Goal: Task Accomplishment & Management: Manage account settings

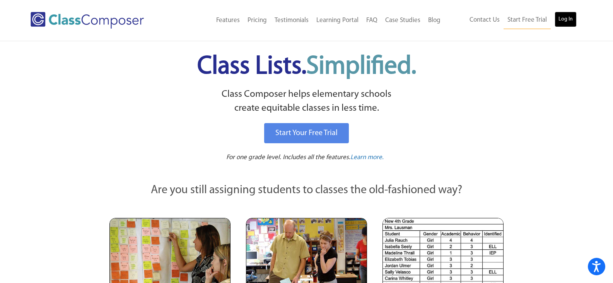
click at [560, 20] on link "Log In" at bounding box center [566, 19] width 22 height 15
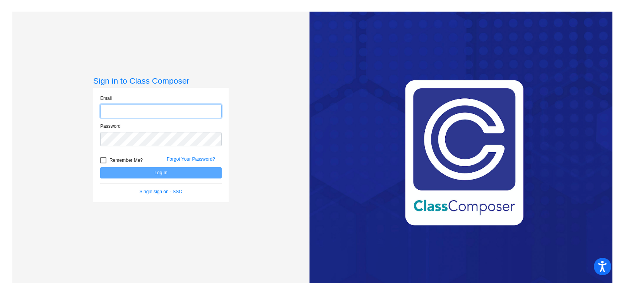
type input "[PERSON_NAME][EMAIL_ADDRESS][DOMAIN_NAME]"
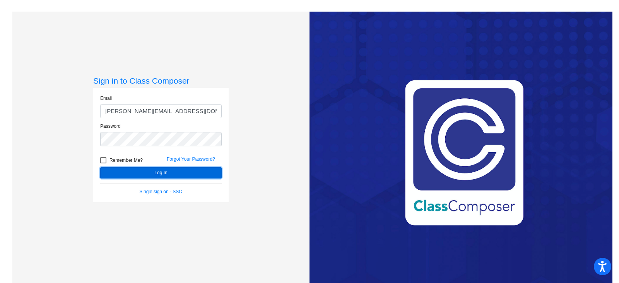
click at [127, 175] on button "Log In" at bounding box center [161, 172] width 122 height 11
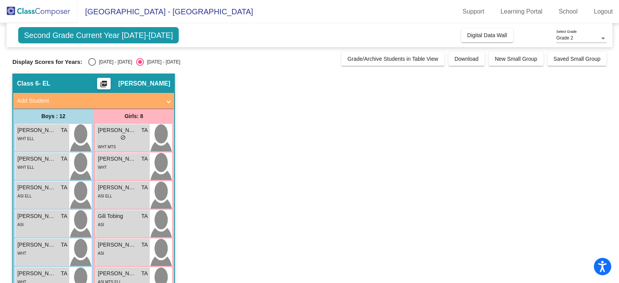
click at [100, 63] on div "[DATE] - [DATE]" at bounding box center [114, 61] width 36 height 7
click at [92, 66] on input "[DATE] - [DATE]" at bounding box center [92, 66] width 0 height 0
radio input "true"
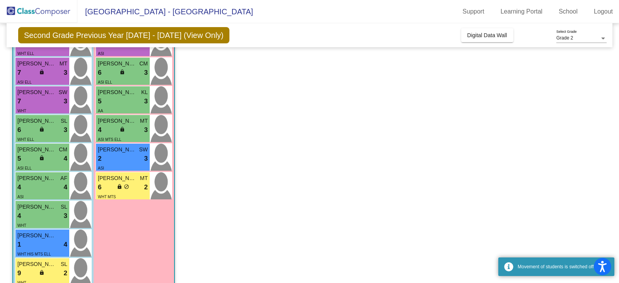
scroll to position [155, 0]
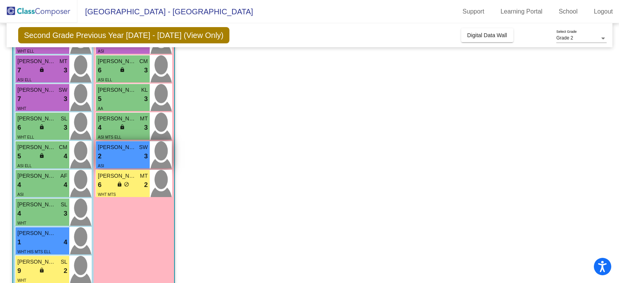
click at [132, 156] on div "2 lock do_not_disturb_alt 3" at bounding box center [123, 156] width 50 height 10
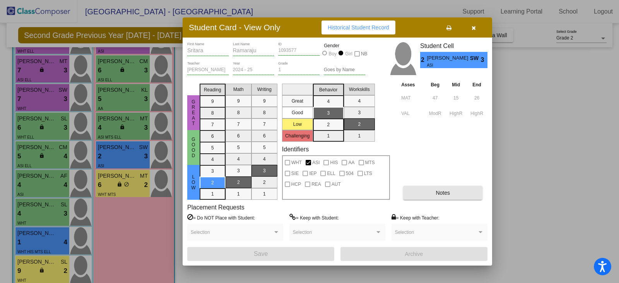
click at [457, 192] on button "Notes" at bounding box center [442, 193] width 79 height 14
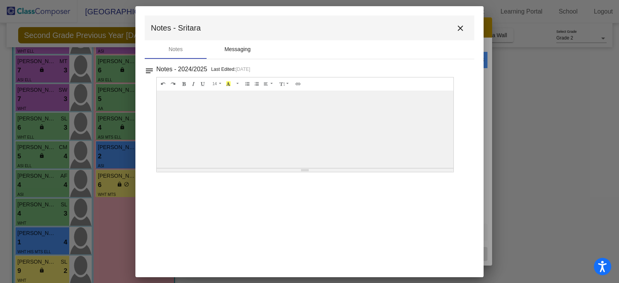
click at [255, 48] on div "Messaging" at bounding box center [238, 49] width 62 height 19
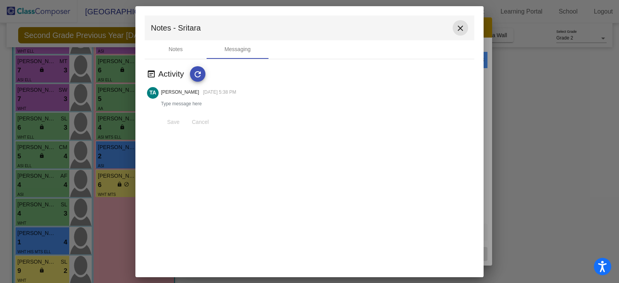
click at [459, 24] on mat-icon "close" at bounding box center [460, 28] width 9 height 9
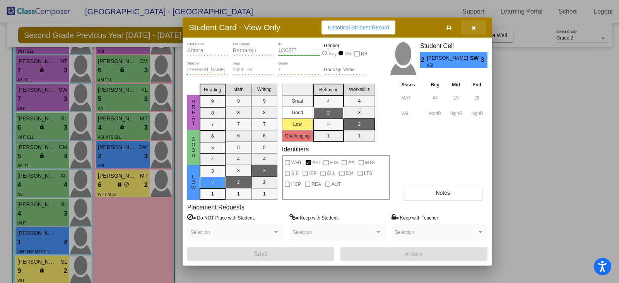
click at [470, 29] on button "button" at bounding box center [473, 28] width 25 height 14
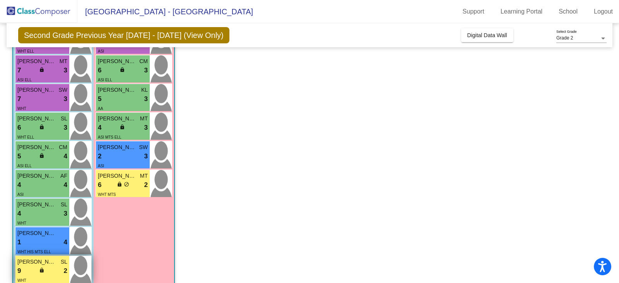
click at [51, 271] on div "9 lock do_not_disturb_alt 2" at bounding box center [42, 271] width 50 height 10
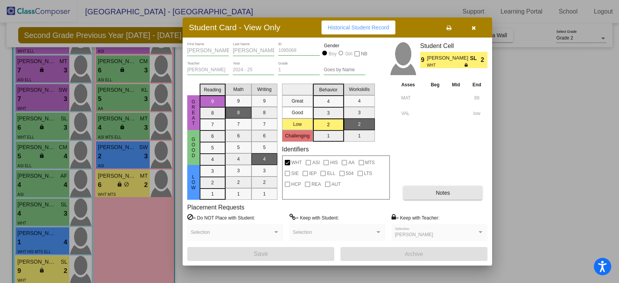
click at [413, 190] on button "Notes" at bounding box center [442, 193] width 79 height 14
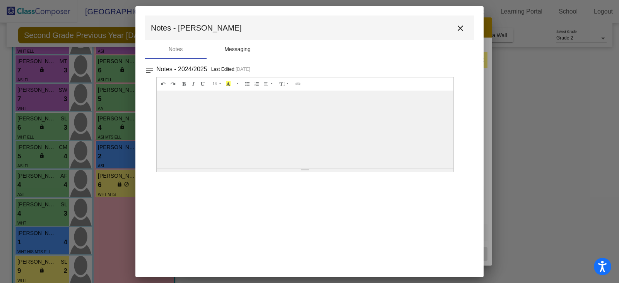
click at [245, 47] on div "Messaging" at bounding box center [237, 49] width 26 height 8
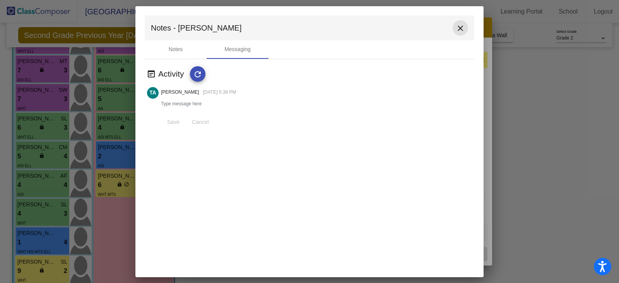
click at [463, 28] on mat-icon "close" at bounding box center [460, 28] width 9 height 9
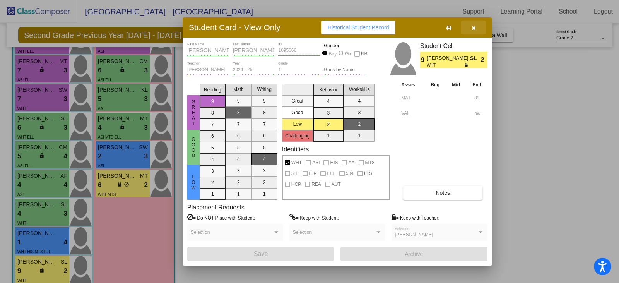
click at [473, 32] on button "button" at bounding box center [473, 28] width 25 height 14
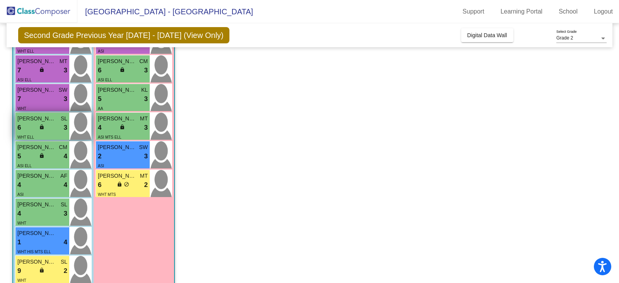
click at [51, 132] on div "6 lock do_not_disturb_alt 3" at bounding box center [42, 128] width 50 height 10
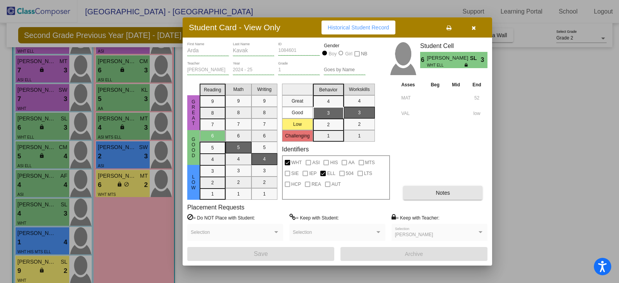
click at [443, 190] on span "Notes" at bounding box center [443, 193] width 14 height 6
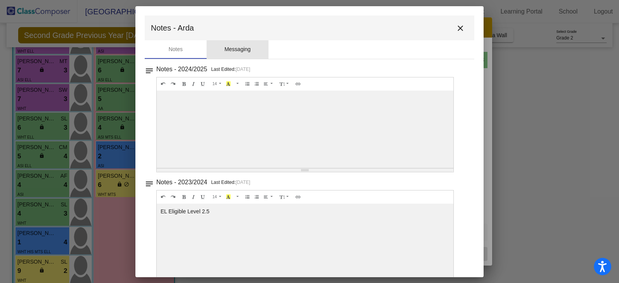
click at [251, 47] on div "Messaging" at bounding box center [237, 49] width 26 height 8
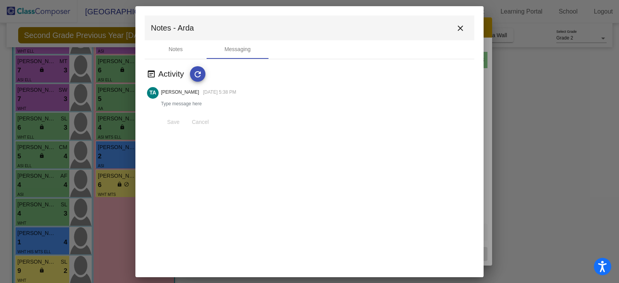
click at [461, 28] on mat-icon "close" at bounding box center [460, 28] width 9 height 9
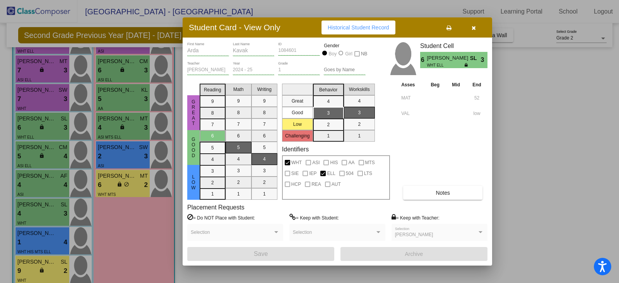
click at [477, 29] on button "button" at bounding box center [473, 28] width 25 height 14
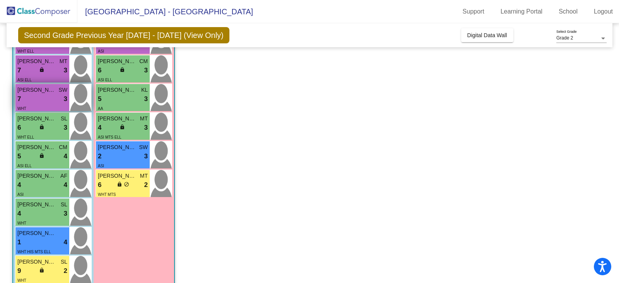
click at [35, 96] on div "7 lock do_not_disturb_alt 3" at bounding box center [42, 99] width 50 height 10
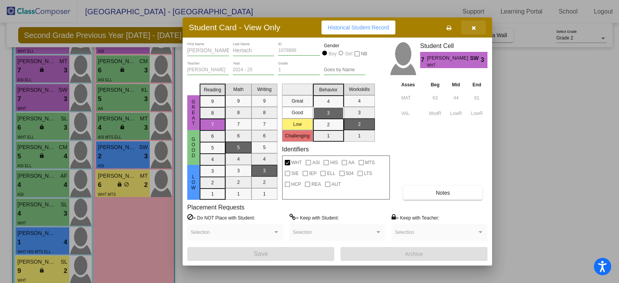
click at [474, 27] on icon "button" at bounding box center [474, 27] width 4 height 5
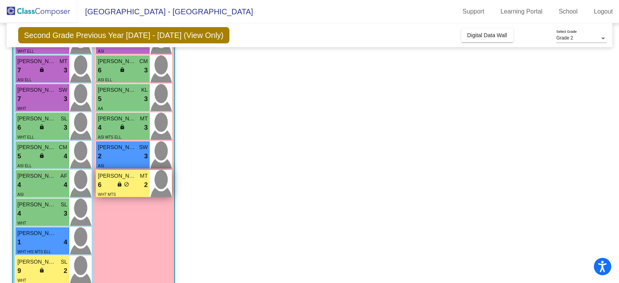
click at [136, 182] on div "6 lock do_not_disturb_alt 2" at bounding box center [123, 185] width 50 height 10
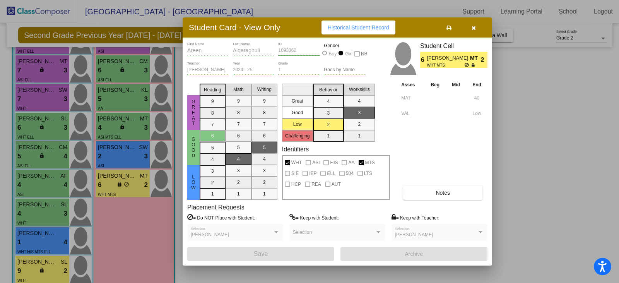
click at [432, 190] on button "Notes" at bounding box center [442, 193] width 79 height 14
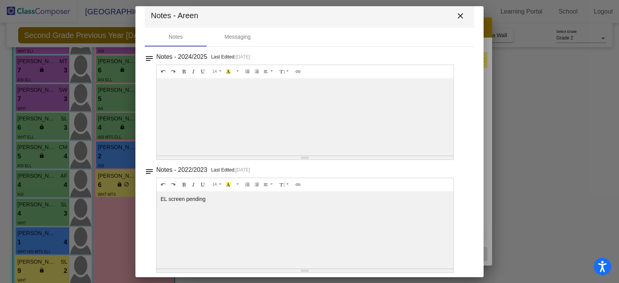
scroll to position [18, 0]
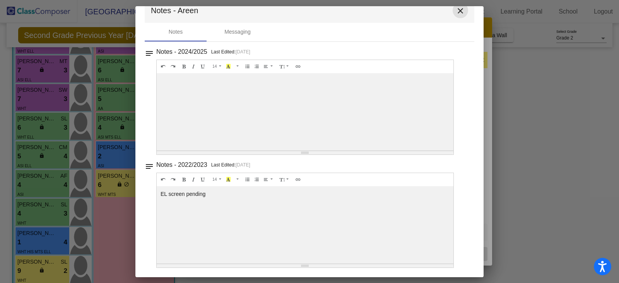
click at [458, 13] on mat-icon "close" at bounding box center [460, 10] width 9 height 9
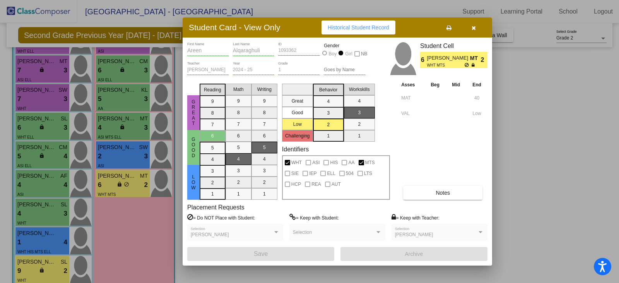
click at [476, 27] on button "button" at bounding box center [473, 28] width 25 height 14
